Goal: Transaction & Acquisition: Subscribe to service/newsletter

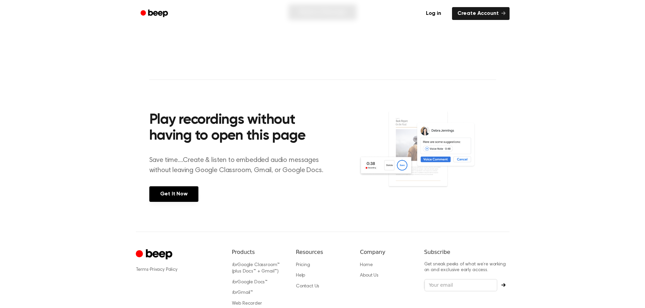
scroll to position [203, 0]
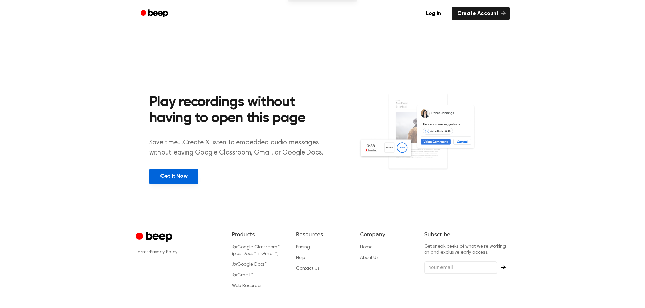
click at [171, 174] on link "Get It Now" at bounding box center [173, 177] width 49 height 16
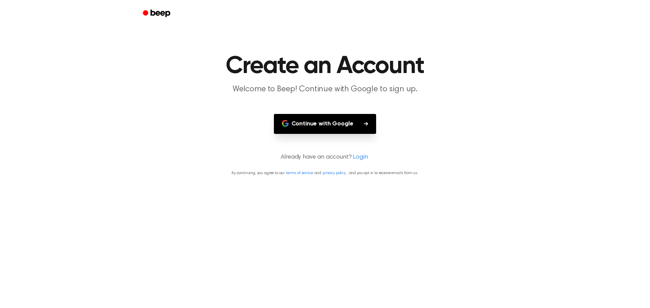
click at [335, 126] on button "Continue with Google" at bounding box center [325, 124] width 103 height 20
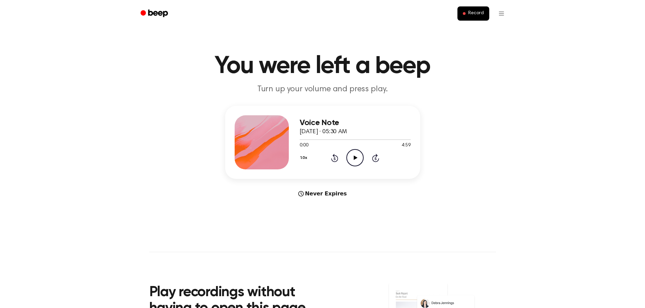
click at [352, 160] on icon "Play Audio" at bounding box center [354, 157] width 17 height 17
click at [335, 160] on icon at bounding box center [335, 158] width 2 height 3
click at [342, 155] on div "1.0x Rewind 5 seconds Pause Audio Skip 5 seconds" at bounding box center [355, 157] width 111 height 17
click at [333, 160] on icon "Rewind 5 seconds" at bounding box center [334, 158] width 7 height 9
click at [354, 159] on icon at bounding box center [356, 158] width 4 height 4
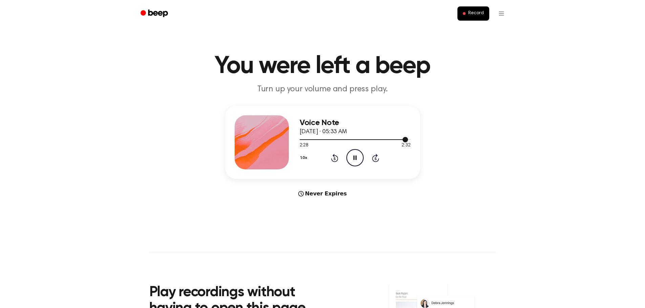
click at [336, 140] on div at bounding box center [354, 139] width 109 height 1
click at [374, 159] on icon "Skip 5 seconds" at bounding box center [375, 158] width 7 height 9
